Goal: Task Accomplishment & Management: Use online tool/utility

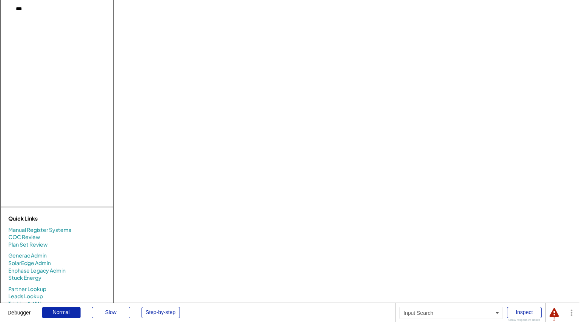
click at [35, 15] on input "input" at bounding box center [57, 9] width 112 height 18
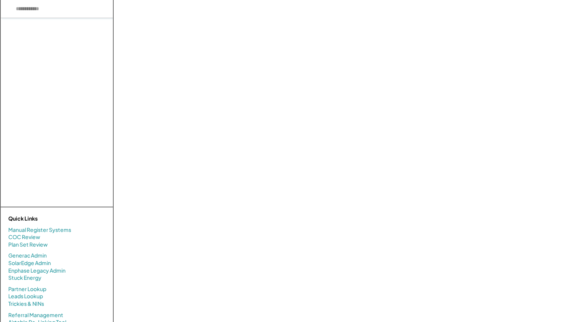
click at [31, 14] on input "input" at bounding box center [57, 9] width 112 height 18
type input "***"
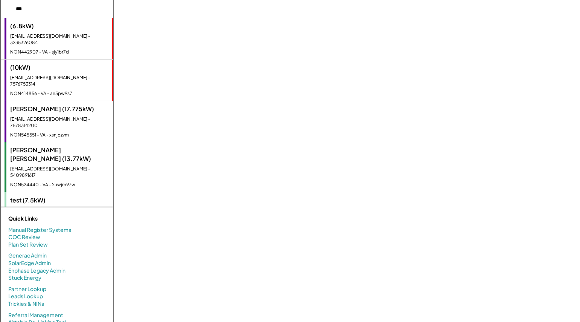
click at [56, 196] on div "test (7.5kW)" at bounding box center [59, 200] width 99 height 8
select select "**********"
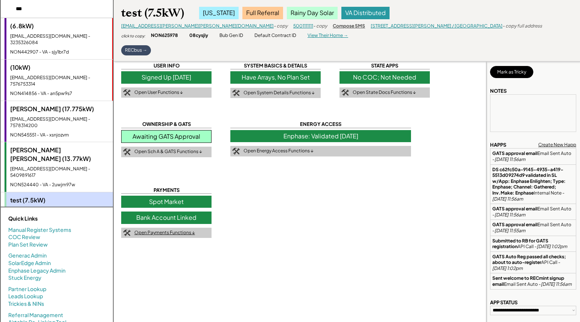
click at [167, 234] on div "Open Payments Functions ↓" at bounding box center [164, 232] width 61 height 6
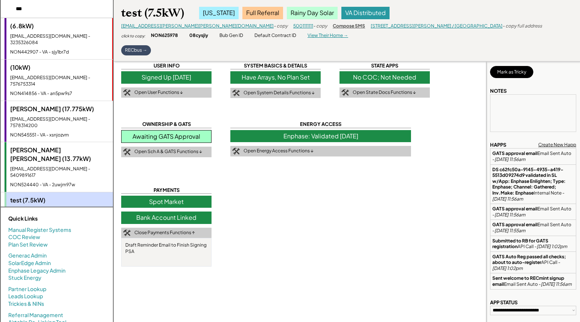
click at [176, 216] on div "Bank Account Linked" at bounding box center [166, 217] width 90 height 12
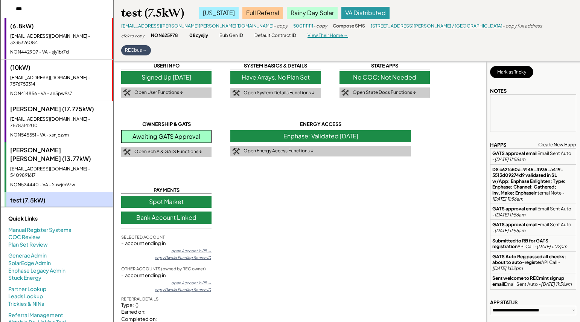
click at [176, 216] on div "Bank Account Linked" at bounding box center [166, 217] width 90 height 12
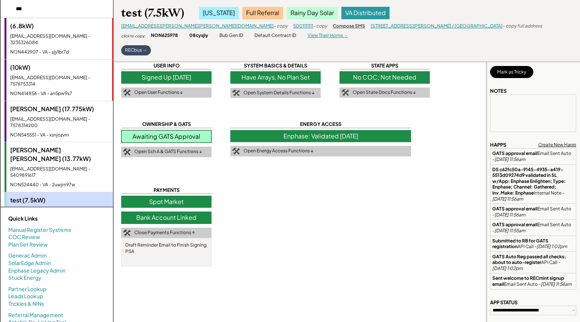
click at [179, 216] on div "Bank Account Linked" at bounding box center [166, 217] width 90 height 12
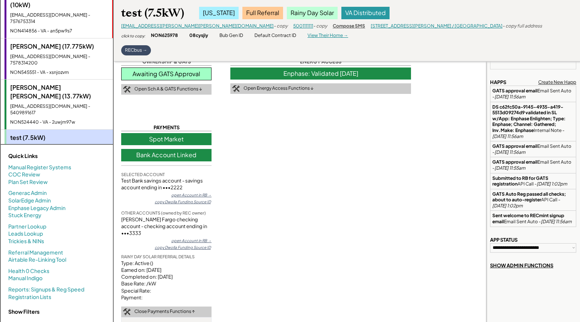
scroll to position [61, 0]
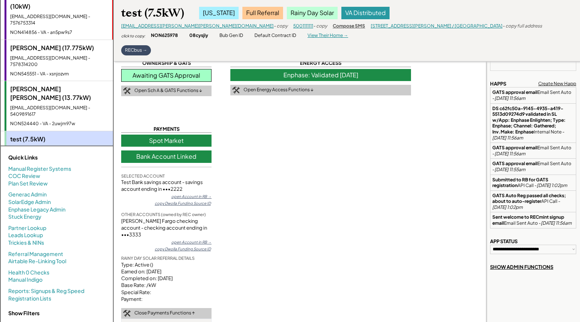
click at [171, 144] on div "Spot Market" at bounding box center [166, 140] width 90 height 12
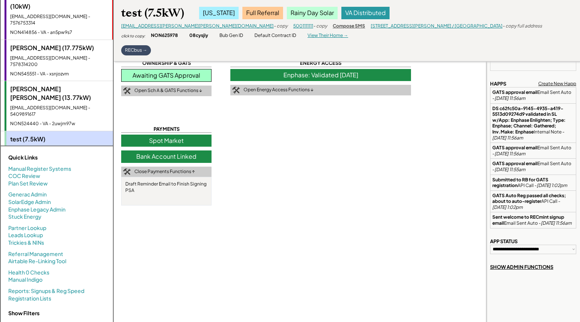
click at [171, 144] on div "Spot Market" at bounding box center [166, 140] width 90 height 12
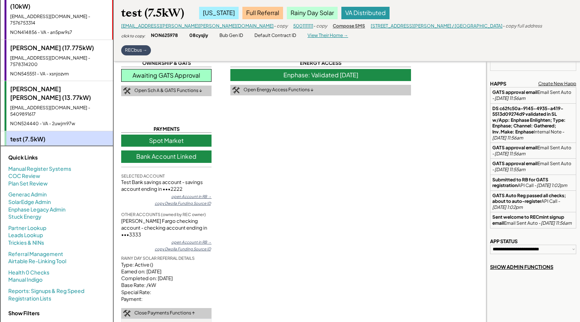
click at [183, 76] on div "Awaiting GATS Approval" at bounding box center [166, 75] width 90 height 13
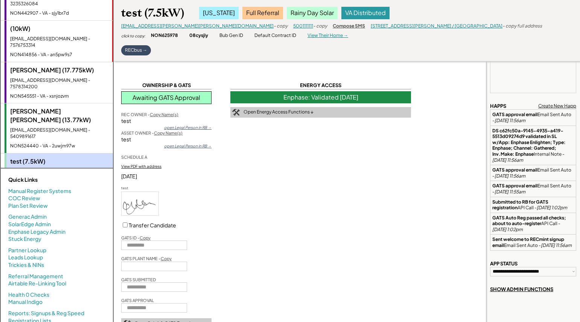
scroll to position [0, 0]
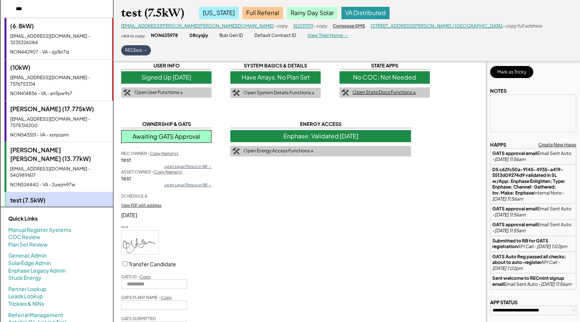
click at [374, 89] on div "Open State Docs Functions ↓" at bounding box center [384, 92] width 63 height 6
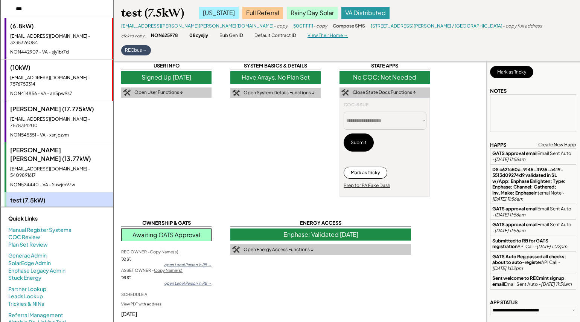
click at [276, 92] on div "Open System Details Functions ↓" at bounding box center [279, 93] width 71 height 6
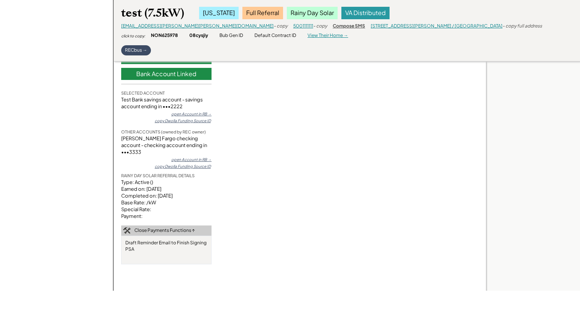
scroll to position [444, 0]
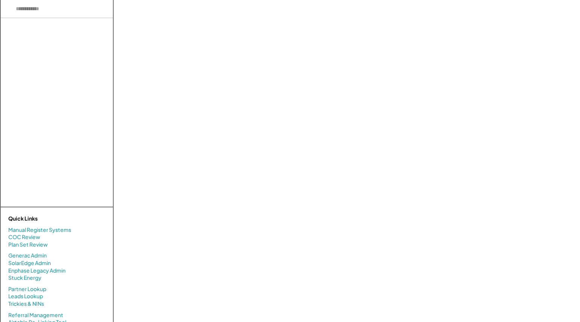
click at [35, 10] on input "input" at bounding box center [57, 9] width 112 height 18
click at [20, 9] on input "input" at bounding box center [57, 9] width 112 height 18
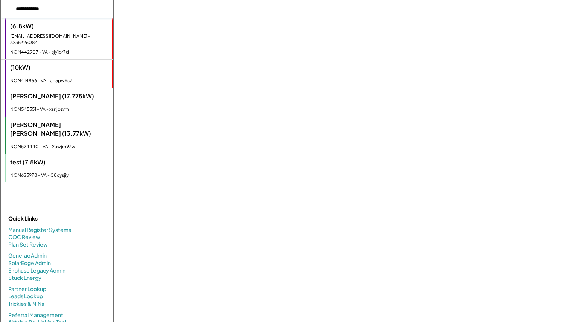
type input "**********"
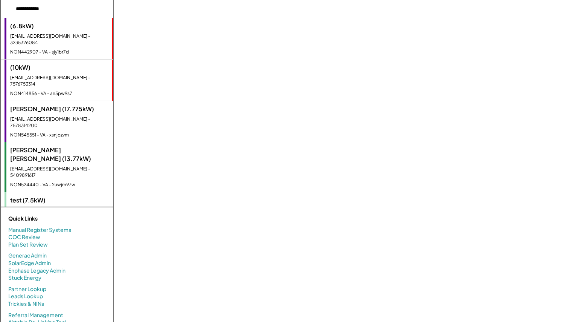
click at [26, 196] on div "test (7.5kW)" at bounding box center [59, 200] width 99 height 8
select select "**********"
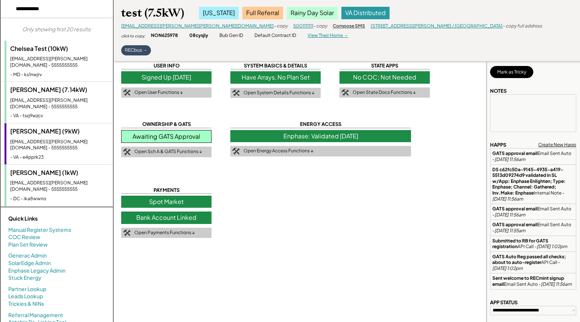
click at [46, 32] on div "Only showing first 20 results:" at bounding box center [57, 30] width 70 height 8
click at [53, 52] on div "Chelsea Test (10kW)" at bounding box center [59, 48] width 99 height 8
type textarea "**********"
select select "**********"
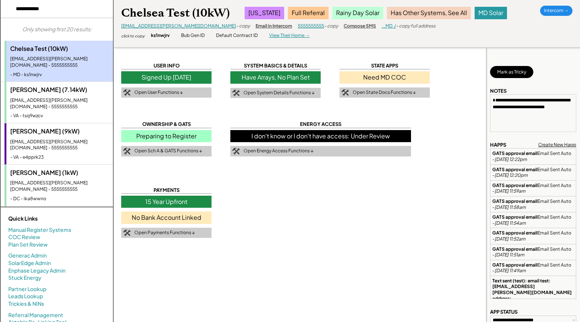
click at [158, 220] on div "No Bank Account Linked" at bounding box center [166, 217] width 90 height 12
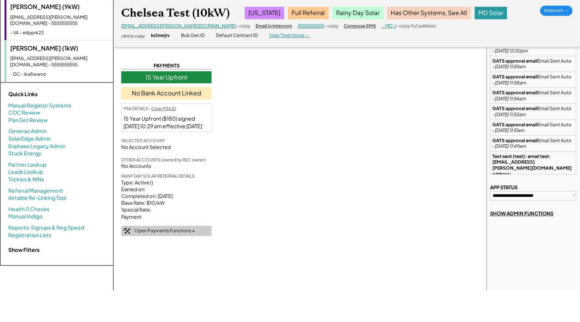
scroll to position [122, 0]
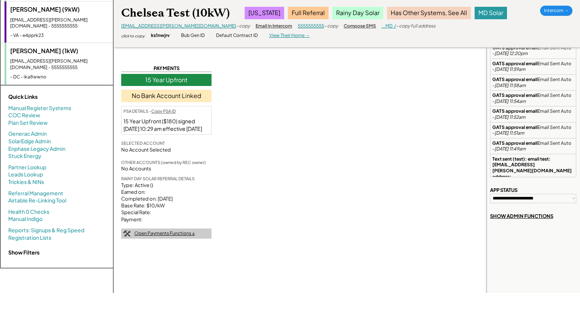
click at [162, 237] on div "Open Payments Functions ↓" at bounding box center [164, 233] width 61 height 6
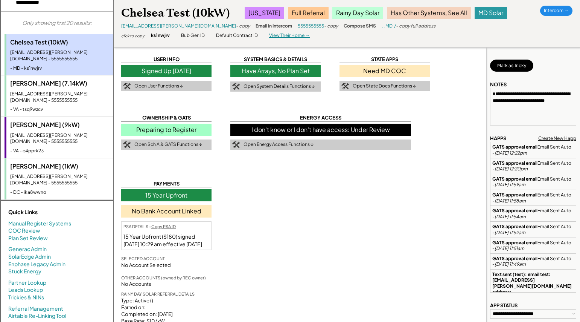
scroll to position [2, 0]
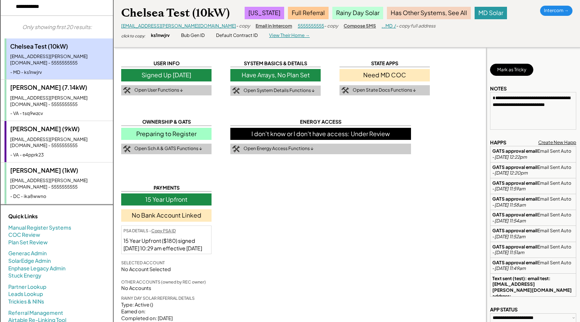
click at [290, 152] on div "Open Energy Access Functions ↓" at bounding box center [321, 149] width 181 height 11
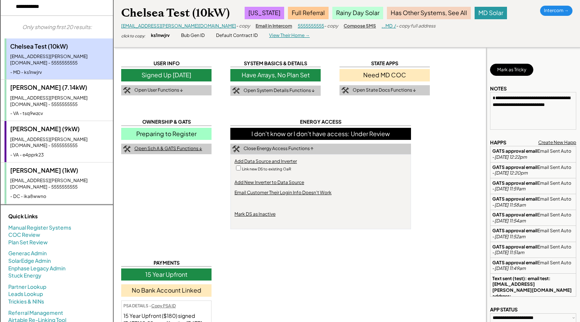
click at [169, 148] on div "Open Sch A & GATS Functions ↓" at bounding box center [168, 148] width 68 height 6
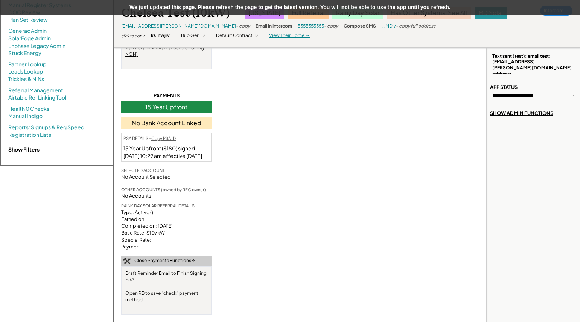
scroll to position [225, 0]
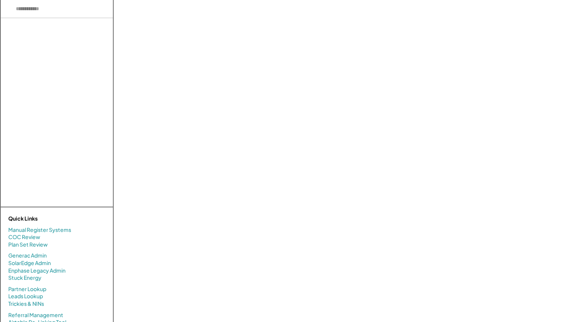
click at [29, 12] on input "input" at bounding box center [57, 9] width 112 height 18
type input "***"
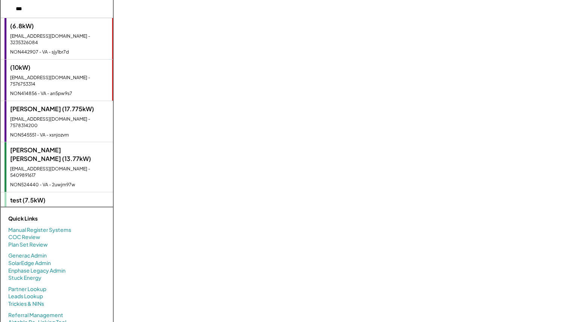
click at [48, 223] on div "NON625978 - VA - 08cysjiy" at bounding box center [59, 226] width 99 height 6
select select "**********"
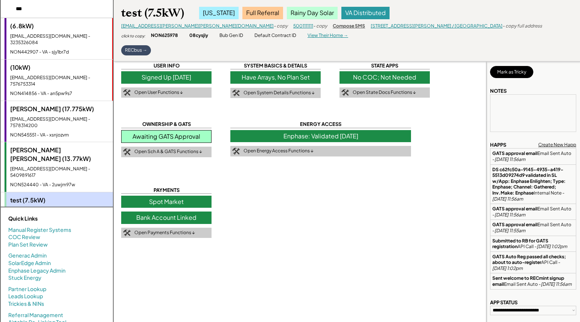
click at [171, 218] on div "Bank Account Linked" at bounding box center [166, 217] width 90 height 12
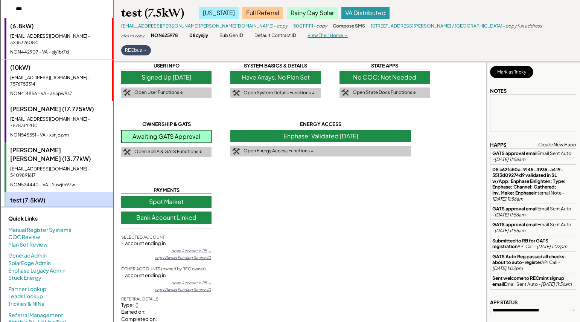
click at [171, 218] on div "Bank Account Linked" at bounding box center [166, 217] width 90 height 12
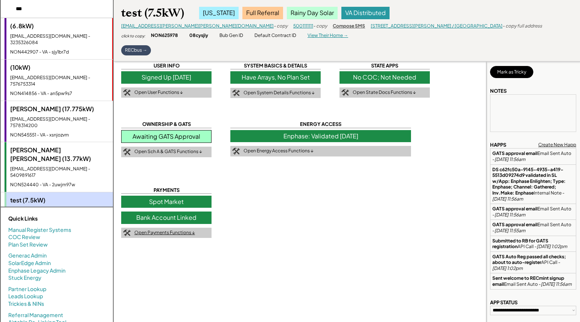
click at [174, 235] on div "Open Payments Functions ↓" at bounding box center [164, 232] width 61 height 6
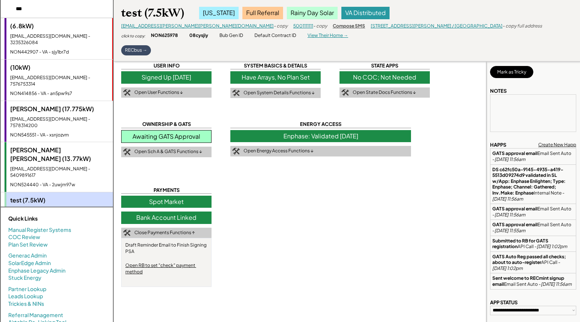
click at [163, 218] on div "Bank Account Linked" at bounding box center [166, 217] width 90 height 12
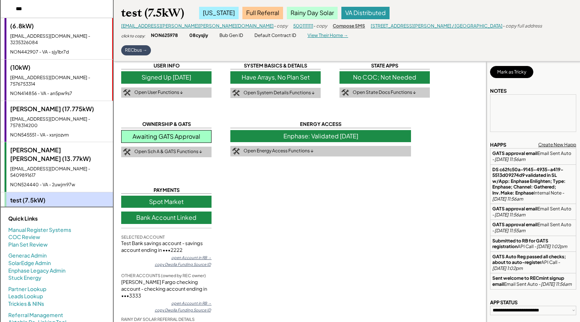
click at [163, 219] on div "Bank Account Linked" at bounding box center [166, 217] width 90 height 12
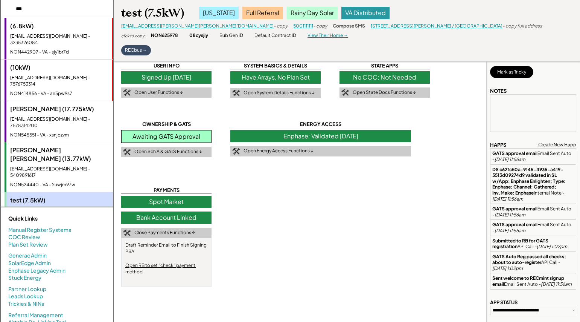
click at [165, 266] on div "Open RB to set "check" payment method" at bounding box center [166, 268] width 82 height 13
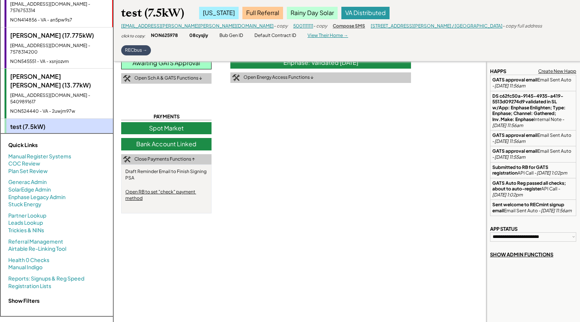
scroll to position [79, 0]
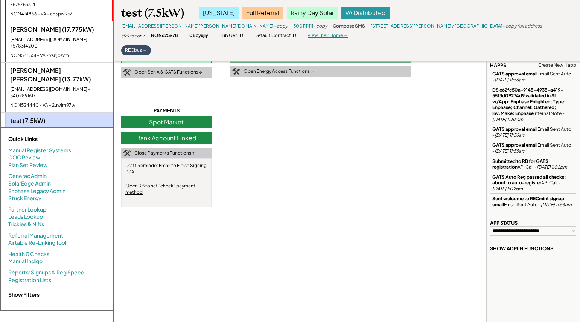
click at [177, 136] on div "Bank Account Linked" at bounding box center [166, 138] width 90 height 12
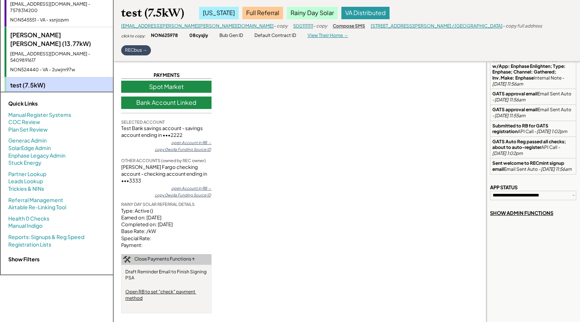
scroll to position [0, 0]
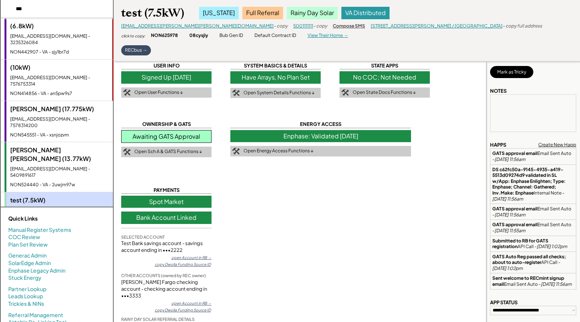
drag, startPoint x: 44, startPoint y: 8, endPoint x: -59, endPoint y: -9, distance: 104.5
click at [0, 0] on html "(6.8kW) [EMAIL_ADDRESS][DOMAIN_NAME] - 3235326084 NON442907 - VA - sjy1br7d (10…" at bounding box center [290, 161] width 580 height 322
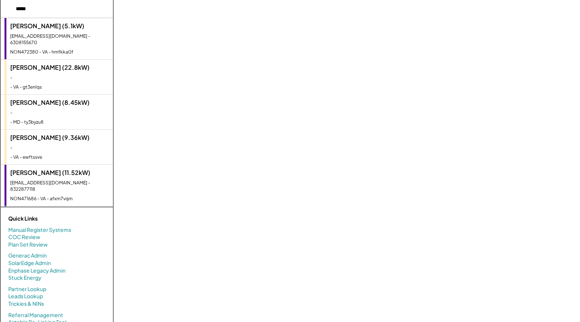
scroll to position [57, 0]
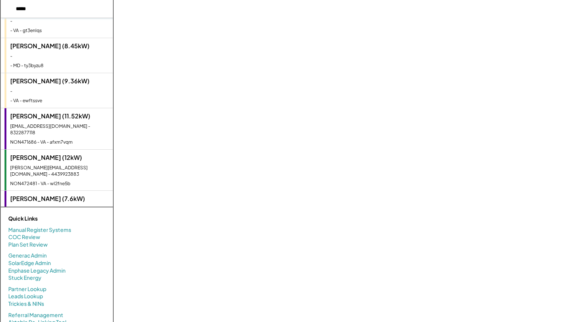
drag, startPoint x: 56, startPoint y: 12, endPoint x: -59, endPoint y: -1, distance: 115.7
click at [0, 0] on html "[PERSON_NAME] (5.1kW) [EMAIL_ADDRESS][DOMAIN_NAME] - 6308155670 NON472380 - VA …" at bounding box center [290, 161] width 580 height 322
paste input "******"
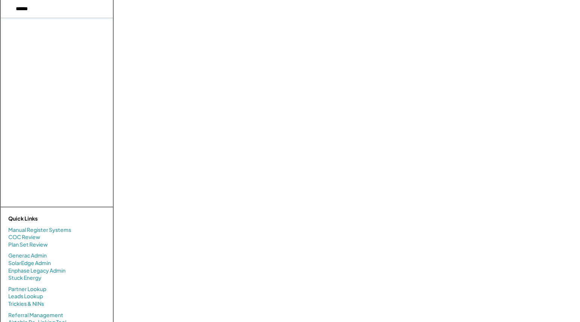
drag, startPoint x: 42, startPoint y: 8, endPoint x: -40, endPoint y: 2, distance: 82.7
click at [0, 2] on html "There are no results. [PERSON_NAME] (5.1kW) [EMAIL_ADDRESS][DOMAIN_NAME] - 6308…" at bounding box center [290, 161] width 580 height 322
type input "*******"
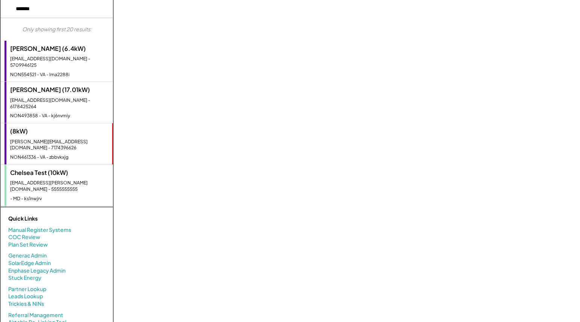
click at [40, 54] on div "[PERSON_NAME] (6.4kW) [EMAIL_ADDRESS][DOMAIN_NAME] - 5709946125 NON554521 - VA …" at bounding box center [59, 61] width 108 height 41
select select "**********"
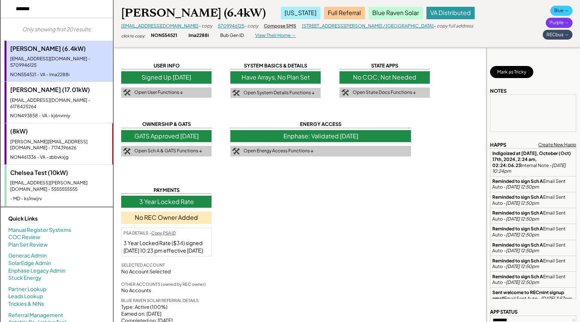
click at [43, 97] on div "[PERSON_NAME] (17.01kW) [EMAIL_ADDRESS][DOMAIN_NAME] - 6178425264 NON493858 - V…" at bounding box center [59, 102] width 108 height 41
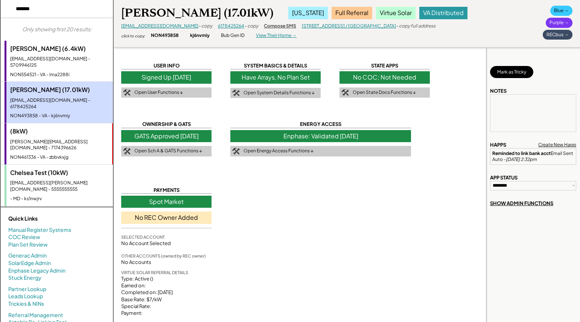
click at [40, 139] on div "[PERSON_NAME][EMAIL_ADDRESS][DOMAIN_NAME] - 7174396626" at bounding box center [59, 145] width 98 height 13
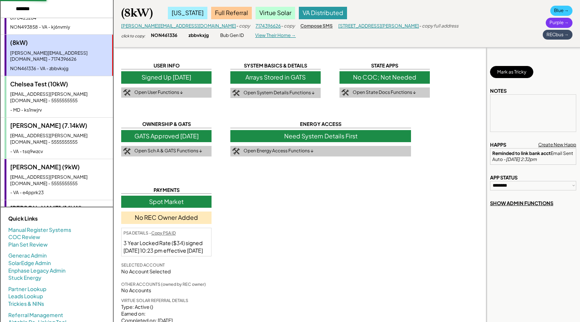
scroll to position [89, 0]
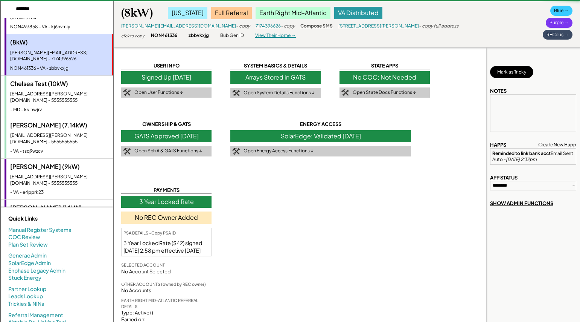
click at [30, 79] on div "Chelsea Test (10kW)" at bounding box center [59, 83] width 99 height 8
type textarea "**********"
select select "**********"
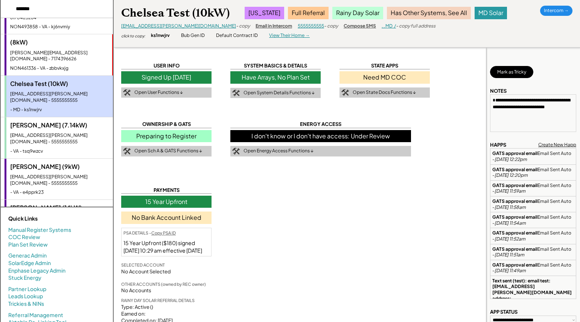
click at [168, 216] on div "No Bank Account Linked" at bounding box center [166, 217] width 90 height 12
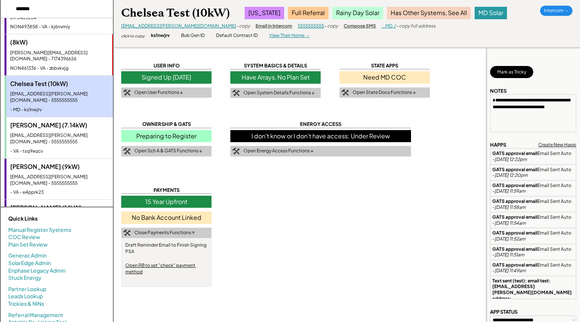
click at [168, 219] on div "No Bank Account Linked" at bounding box center [166, 217] width 90 height 12
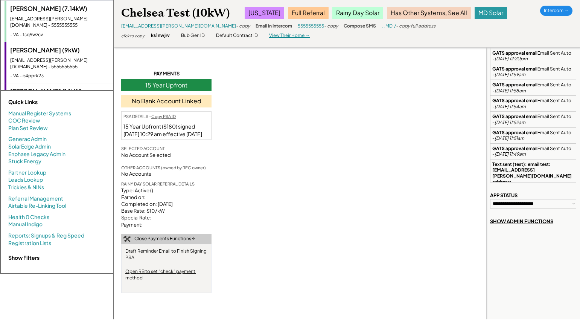
scroll to position [115, 0]
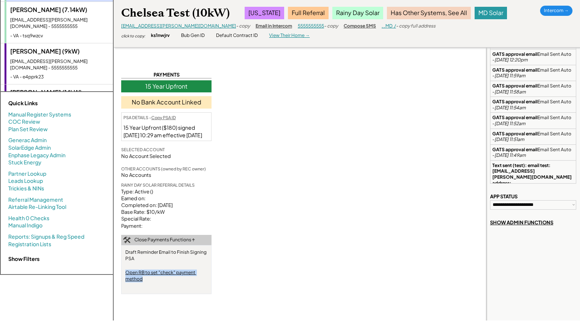
drag, startPoint x: 151, startPoint y: 286, endPoint x: 126, endPoint y: 282, distance: 25.1
click at [126, 282] on div "Open RB to set "check" payment method" at bounding box center [166, 275] width 82 height 13
